Goal: Task Accomplishment & Management: Manage account settings

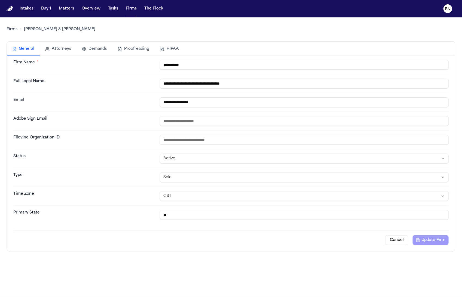
click at [13, 30] on link "Firms" at bounding box center [12, 29] width 11 height 5
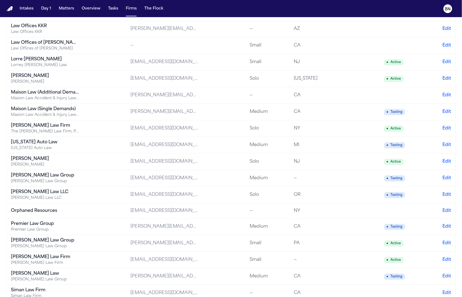
scroll to position [660, 0]
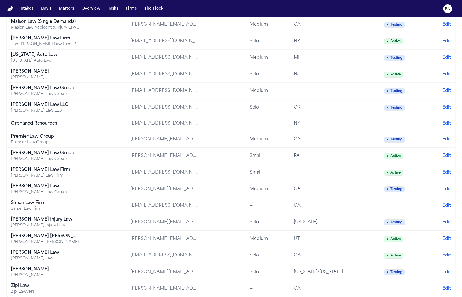
click at [220, 274] on td "[PERSON_NAME][EMAIL_ADDRESS][DOMAIN_NAME]" at bounding box center [185, 272] width 119 height 17
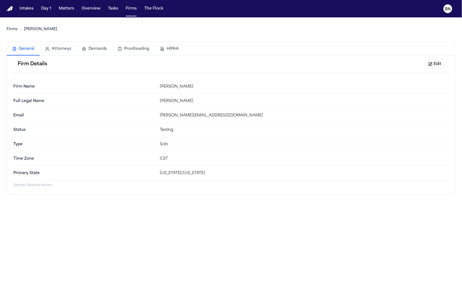
click at [208, 173] on div "[US_STATE]/[US_STATE]" at bounding box center [304, 173] width 289 height 5
click at [204, 174] on div "[US_STATE]/[US_STATE]" at bounding box center [304, 173] width 289 height 5
click at [433, 65] on button "Edit" at bounding box center [434, 64] width 19 height 9
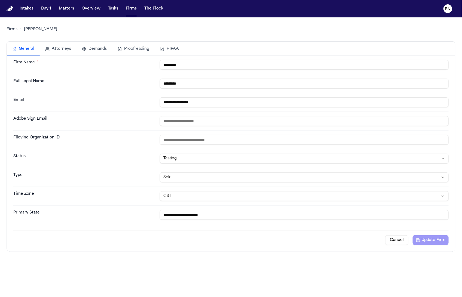
click at [212, 216] on input "**********" at bounding box center [304, 215] width 289 height 10
click at [130, 218] on dt "Primary State" at bounding box center [84, 215] width 142 height 10
click at [179, 141] on input "number" at bounding box center [304, 140] width 289 height 10
click at [143, 145] on div "Filevine Organization ID" at bounding box center [230, 140] width 435 height 19
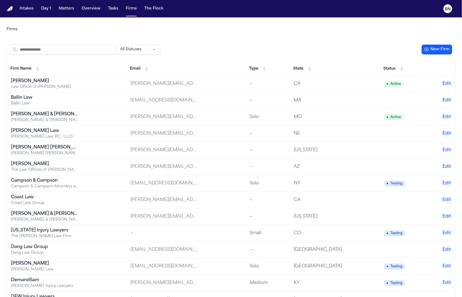
drag, startPoint x: 126, startPoint y: 133, endPoint x: 457, endPoint y: 219, distance: 341.8
